Goal: Information Seeking & Learning: Learn about a topic

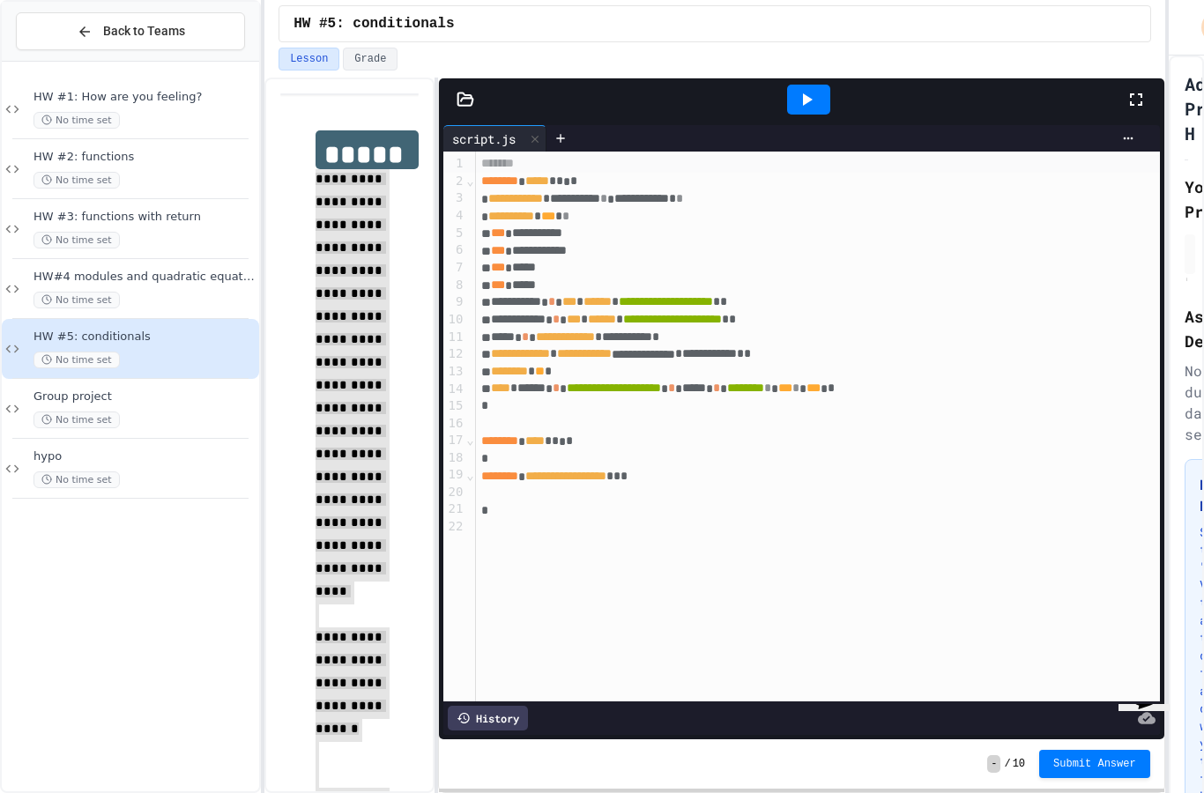
scroll to position [4, 0]
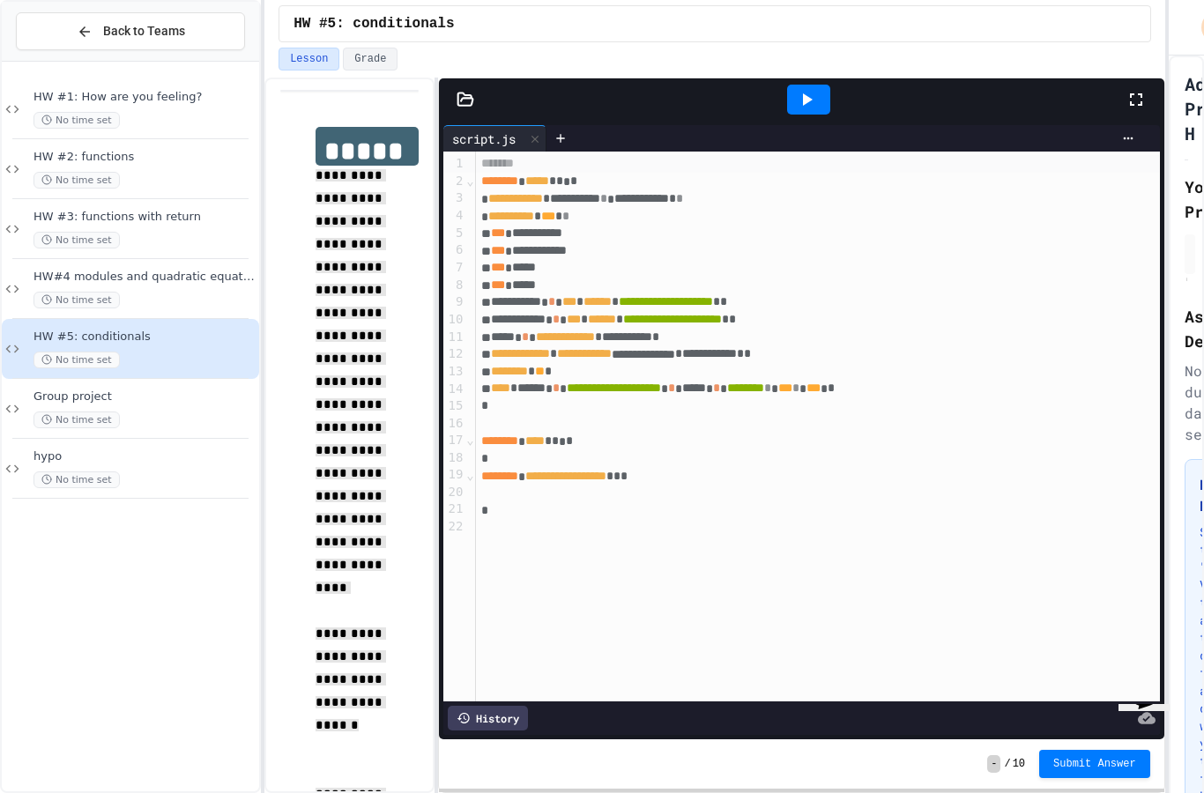
click at [464, 93] on icon at bounding box center [465, 99] width 15 height 12
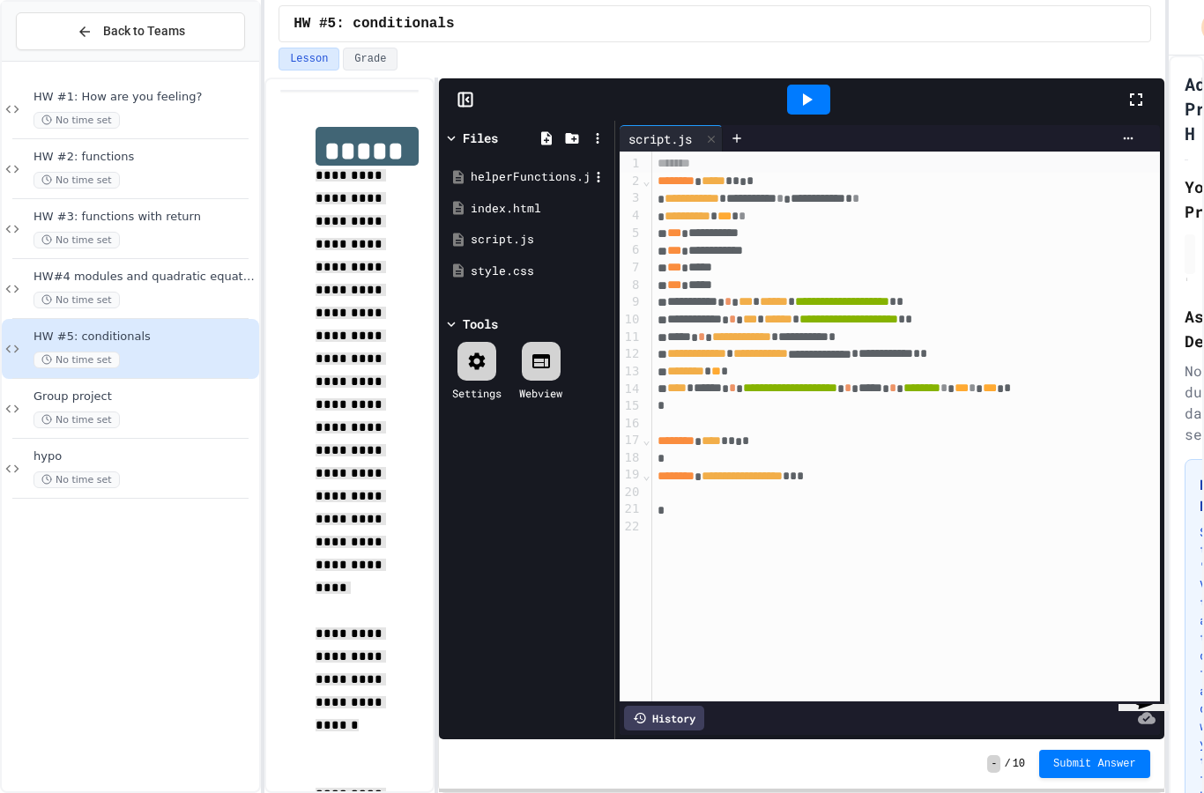
click at [492, 168] on div "helperFunctions.js" at bounding box center [530, 177] width 118 height 18
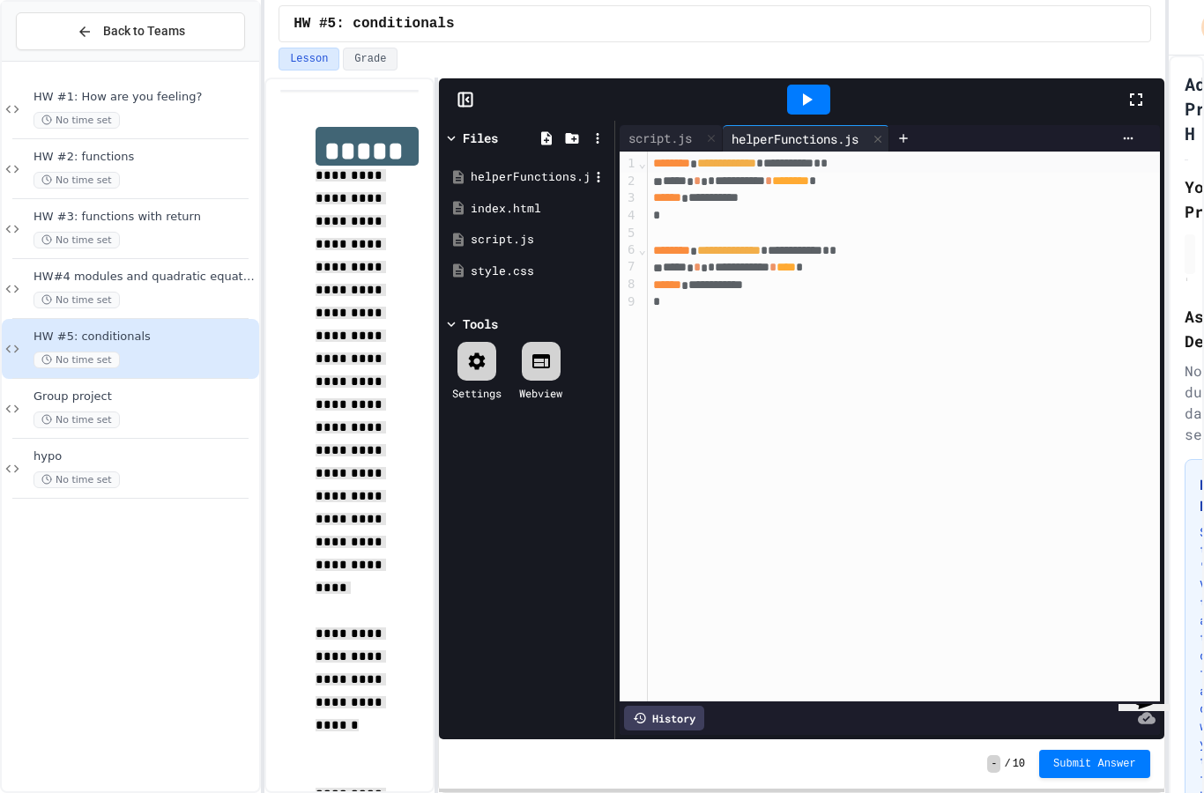
scroll to position [56, 0]
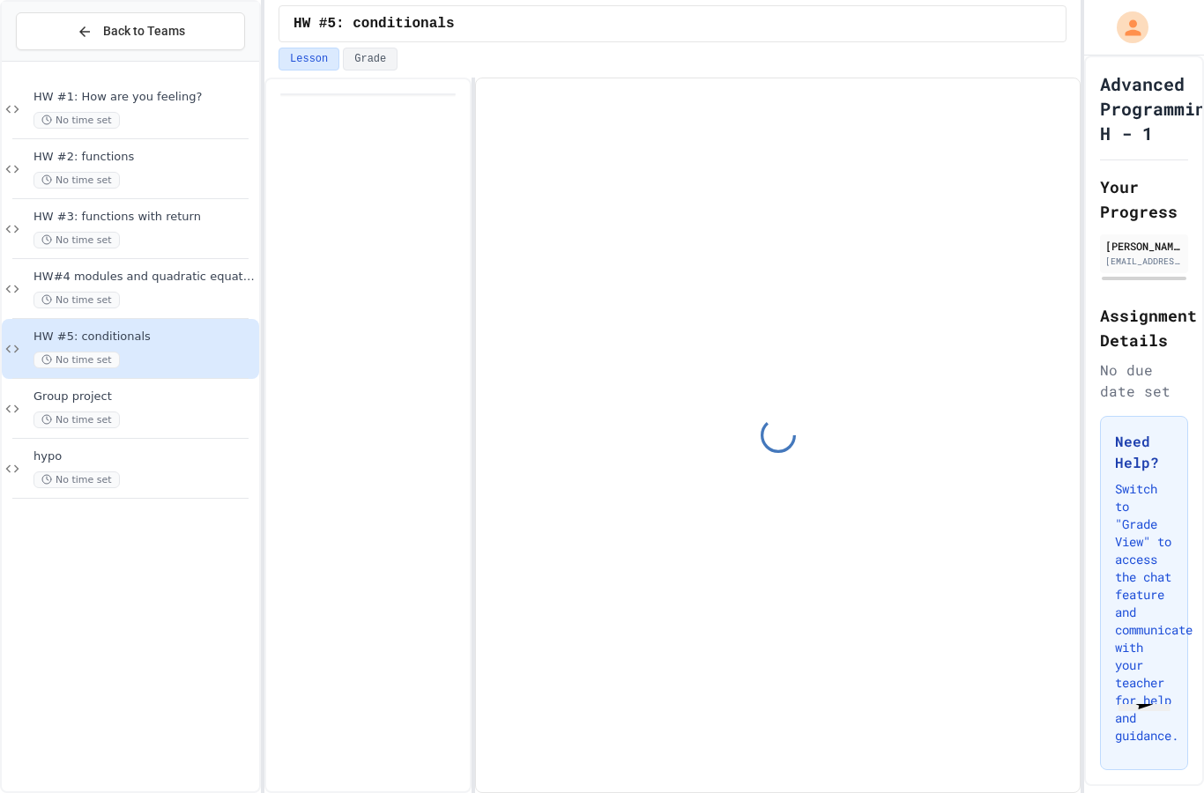
scroll to position [39, 0]
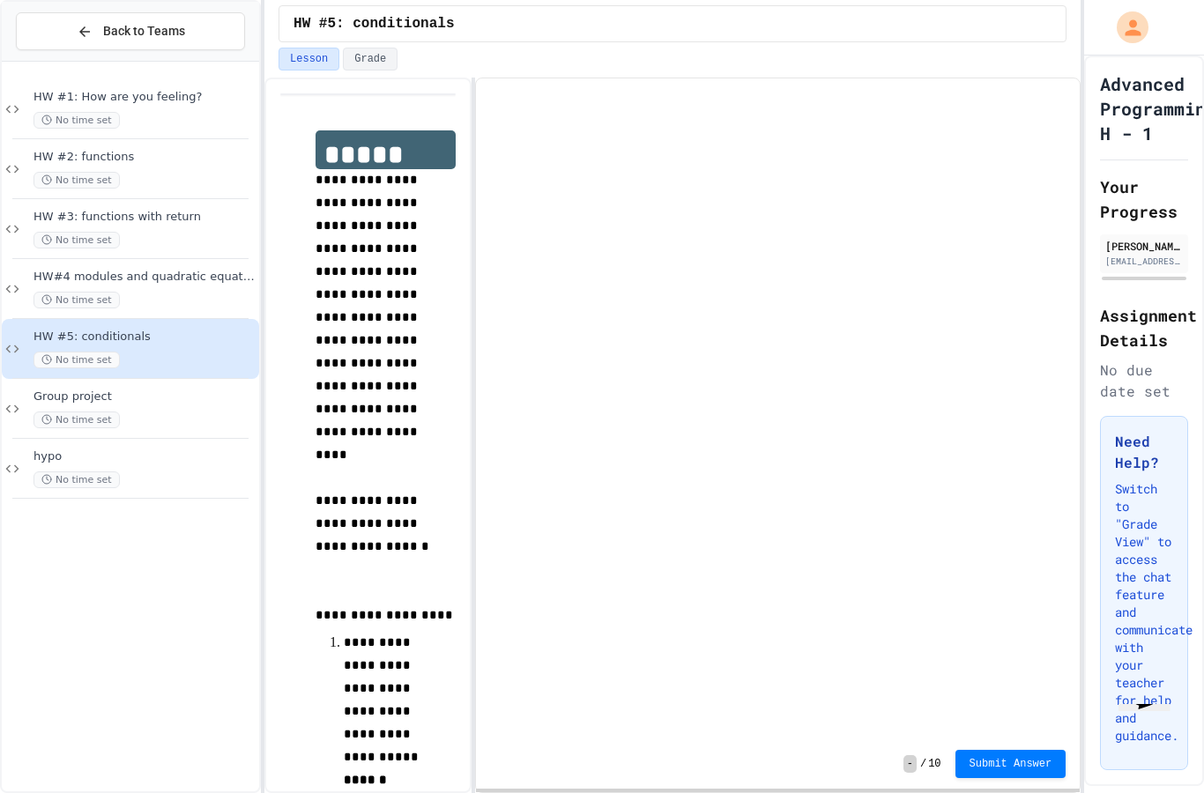
scroll to position [39, 0]
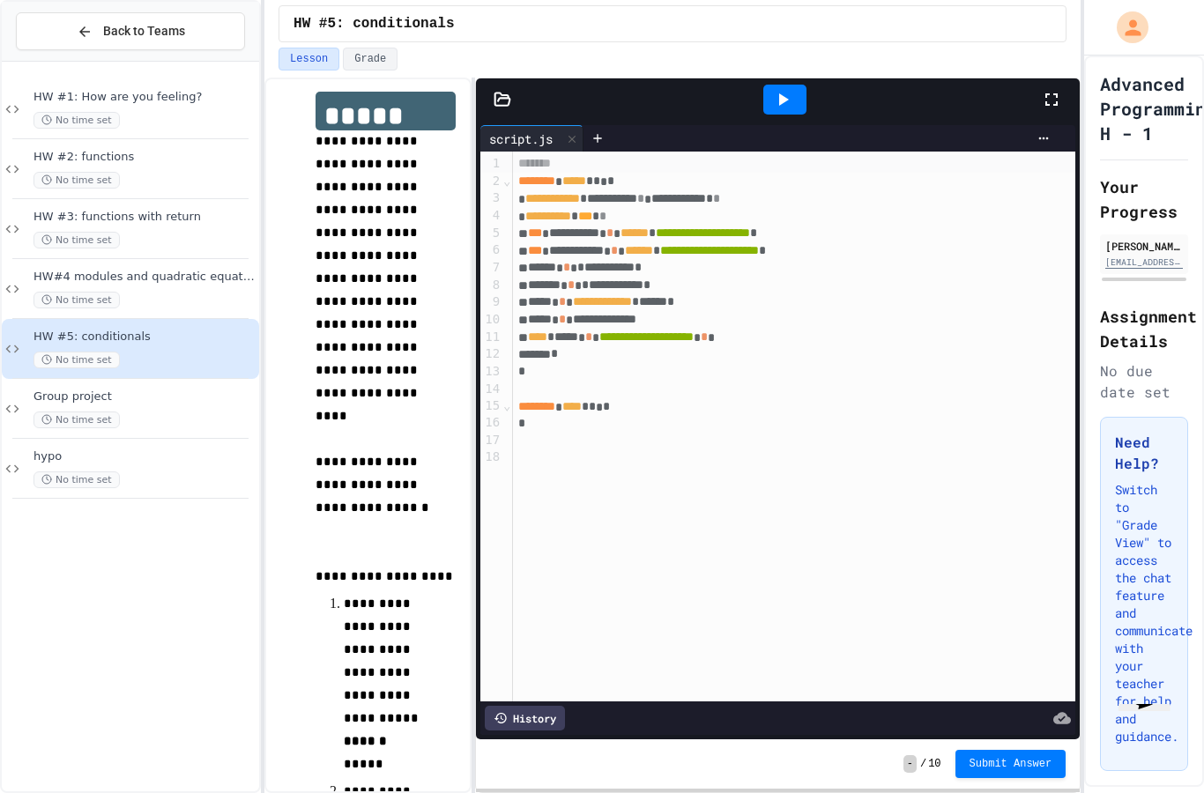
click at [502, 93] on icon at bounding box center [502, 99] width 15 height 12
